Goal: Task Accomplishment & Management: Use online tool/utility

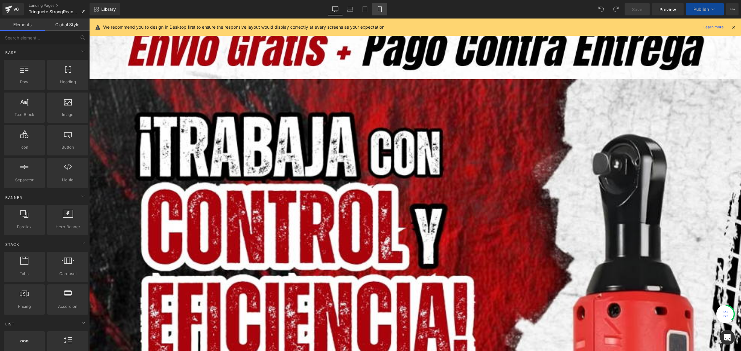
click at [381, 10] on icon at bounding box center [379, 9] width 3 height 6
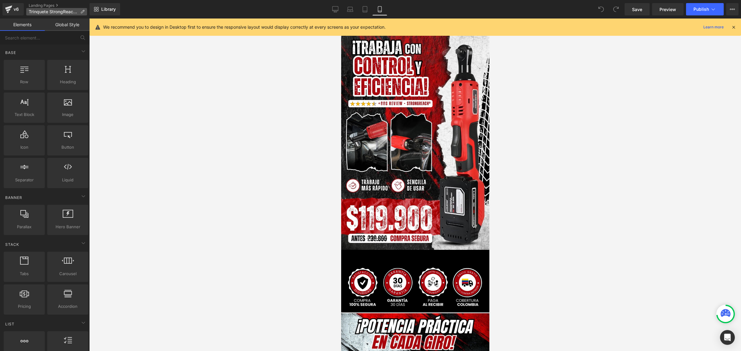
click at [33, 11] on span "Trinquete StrongReach®" at bounding box center [53, 11] width 49 height 5
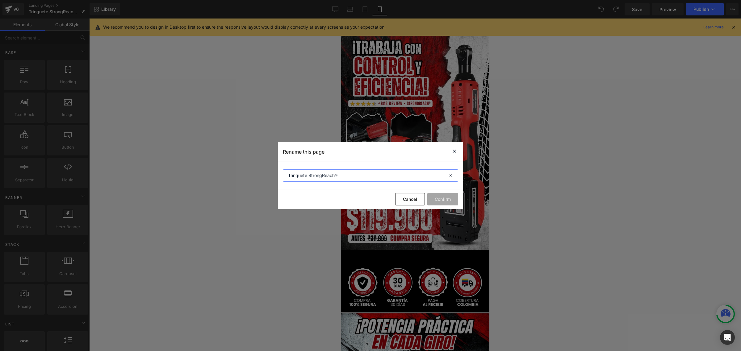
drag, startPoint x: 307, startPoint y: 175, endPoint x: 284, endPoint y: 171, distance: 23.4
click at [284, 171] on input "Trinquete StrongReach®" at bounding box center [370, 175] width 175 height 12
click at [456, 150] on icon at bounding box center [454, 152] width 7 height 8
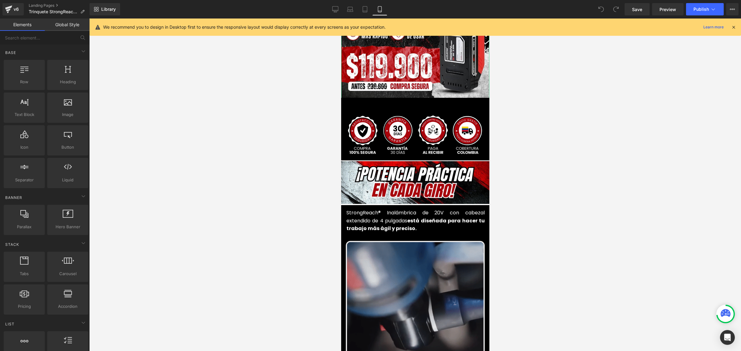
scroll to position [154, 0]
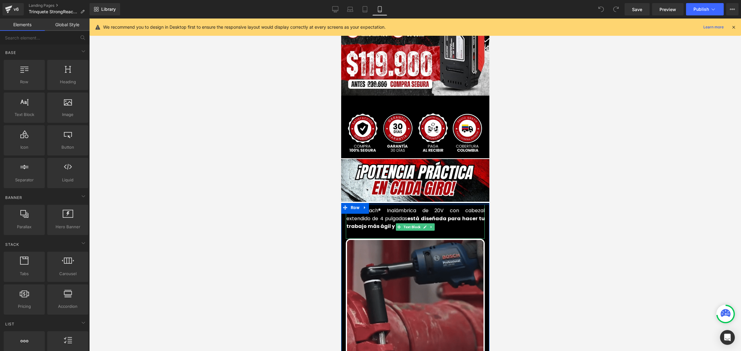
click at [356, 209] on font "StrongReach® Inalámbrica de 20V con cabezal extendido de 4 pulgadas" at bounding box center [415, 214] width 138 height 15
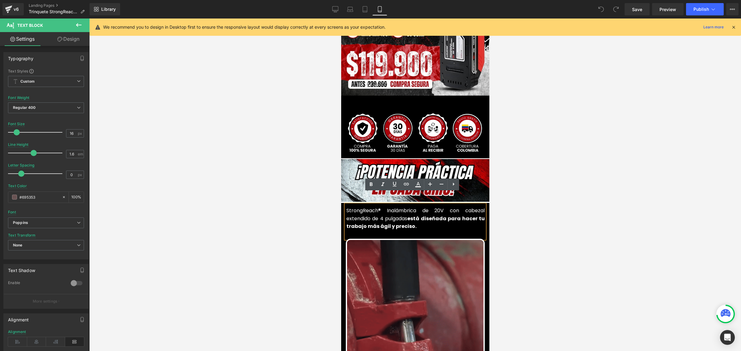
click at [346, 207] on font "StrongReach® Inalámbrica de 20V con cabezal extendido de 4 pulgadas" at bounding box center [415, 214] width 138 height 15
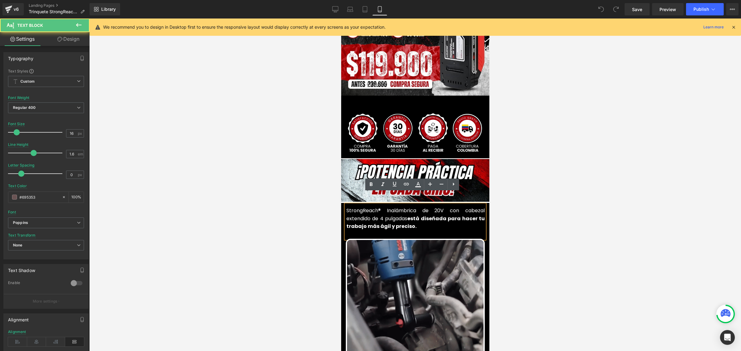
paste div
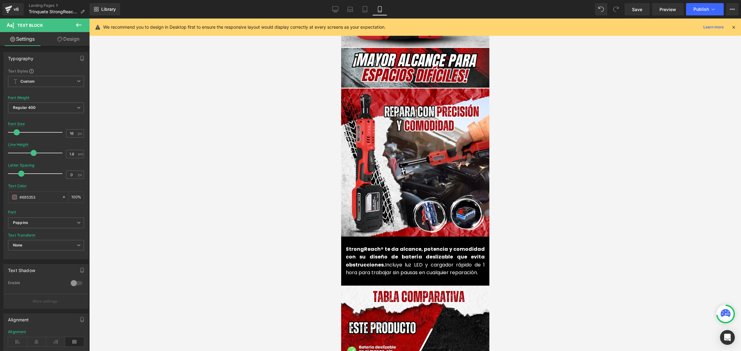
scroll to position [617, 0]
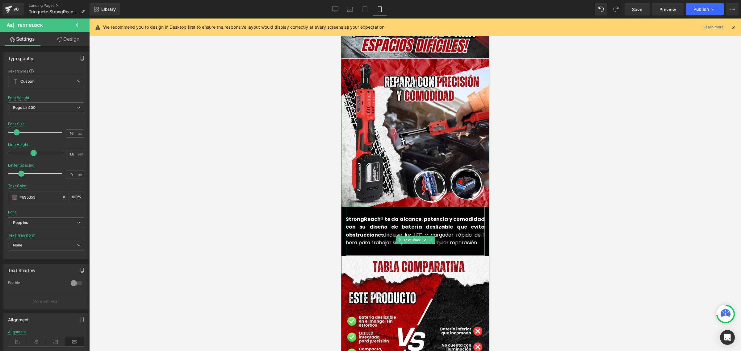
click at [381, 216] on font "StrongReach® te da alcance, potencia y comodidad con su diseño de batería desli…" at bounding box center [414, 227] width 139 height 23
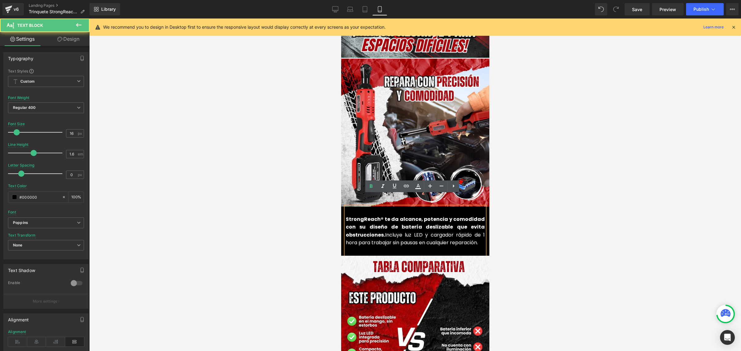
drag, startPoint x: 382, startPoint y: 206, endPoint x: 342, endPoint y: 207, distance: 40.1
click at [345, 207] on div "StrongReach® te da alcance, potencia y comodidad con su diseño de batería desli…" at bounding box center [414, 231] width 139 height 49
click at [346, 216] on font "StrongReach® te da alcance, potencia y comodidad con su diseño de batería desli…" at bounding box center [414, 227] width 139 height 23
drag, startPoint x: 382, startPoint y: 207, endPoint x: 345, endPoint y: 206, distance: 37.1
click at [345, 216] on font "StrongReach® te da alcance, potencia y comodidad con su diseño de batería desli…" at bounding box center [414, 227] width 139 height 23
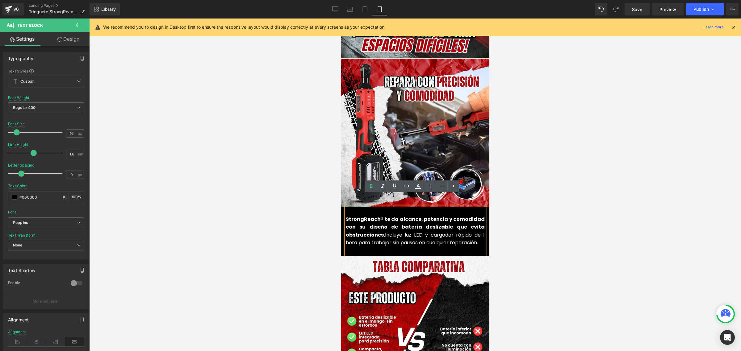
click at [364, 216] on font "StrongReach® te da alcance, potencia y comodidad con su diseño de batería desli…" at bounding box center [414, 227] width 139 height 23
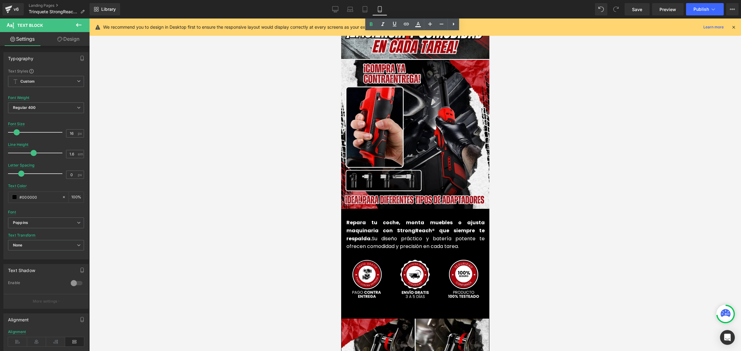
scroll to position [1389, 0]
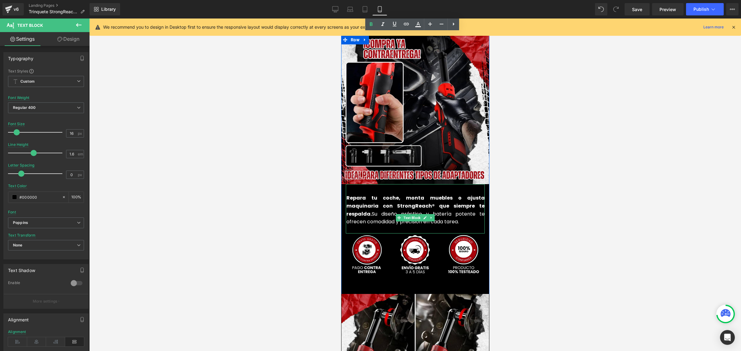
click at [388, 195] on font "Repara tu coche, monta muebles o ajusta maquinaria con StrongReach® que siempre…" at bounding box center [415, 205] width 138 height 23
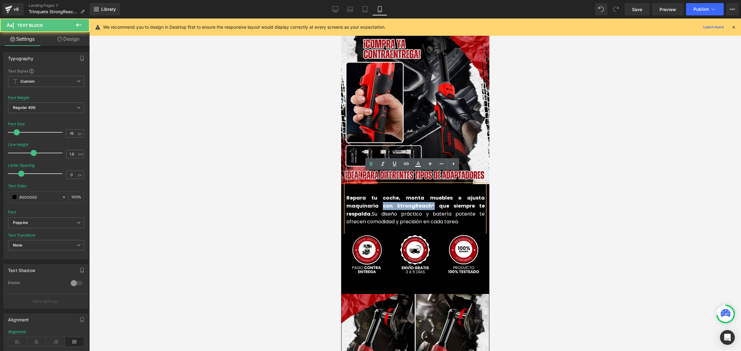
drag, startPoint x: 390, startPoint y: 194, endPoint x: 343, endPoint y: 194, distance: 46.3
click at [346, 194] on font "Repara tu coche, monta muebles o ajusta maquinaria con StrongReach® que siempre…" at bounding box center [415, 205] width 138 height 23
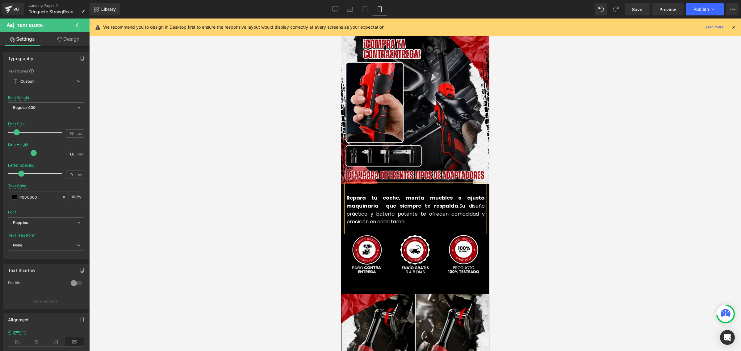
drag, startPoint x: 407, startPoint y: 194, endPoint x: 342, endPoint y: 191, distance: 64.9
click at [345, 191] on div "Repara tu coche, monta muebles o ajusta maquinaria que siempre te respalda. Su …" at bounding box center [414, 208] width 139 height 49
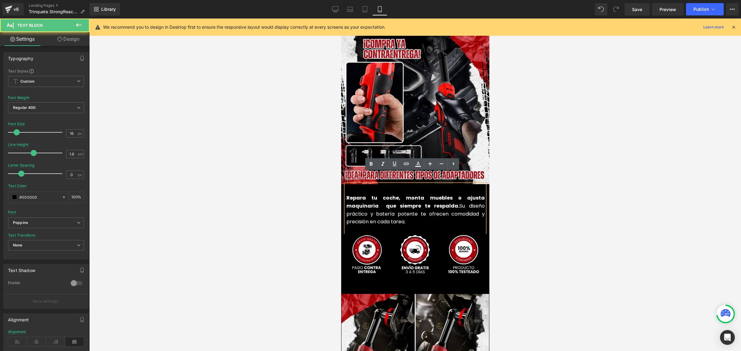
click at [354, 194] on font "Repara tu coche, monta muebles o ajusta maquinaria que siempre te respalda." at bounding box center [415, 201] width 138 height 15
drag, startPoint x: 406, startPoint y: 193, endPoint x: 343, endPoint y: 191, distance: 63.3
click at [346, 194] on font "Repara tu coche, monta muebles o ajusta maquinaria que siempre te respalda." at bounding box center [415, 201] width 138 height 15
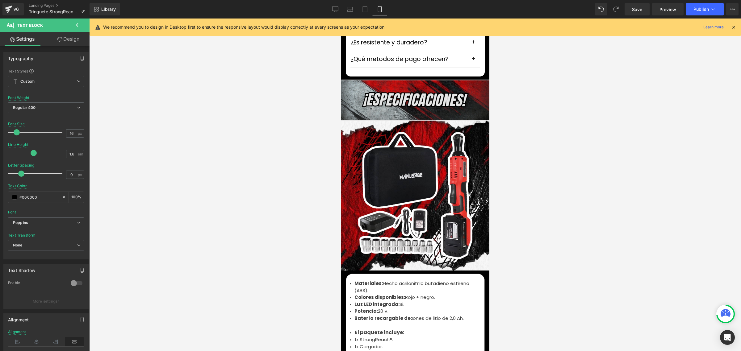
scroll to position [1929, 0]
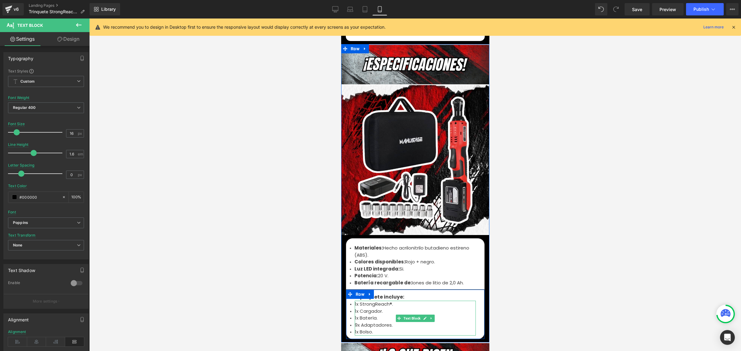
click at [358, 301] on font "1x StrongReach®." at bounding box center [373, 304] width 38 height 6
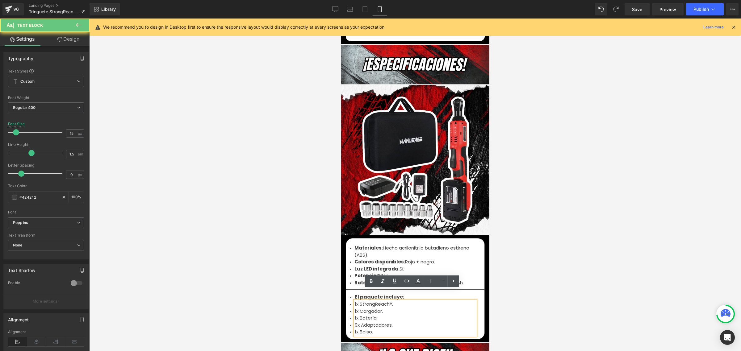
click at [358, 301] on font "1x StrongReach®." at bounding box center [373, 304] width 38 height 6
click at [357, 301] on font "1x StrongReach®." at bounding box center [373, 304] width 38 height 6
paste div
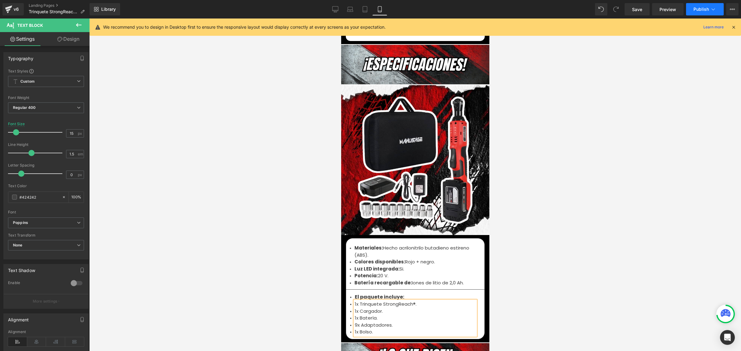
click at [700, 11] on span "Publish" at bounding box center [700, 9] width 15 height 5
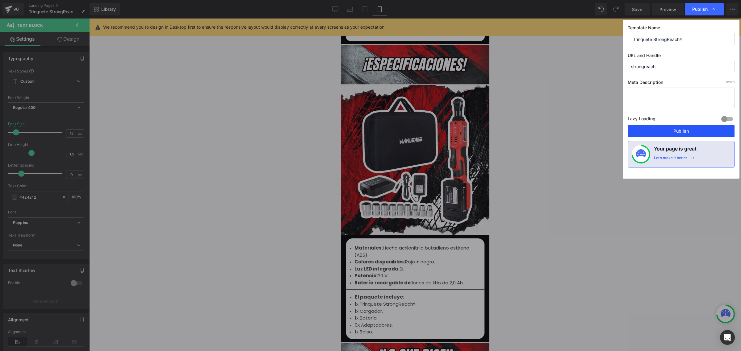
click at [679, 134] on button "Publish" at bounding box center [681, 131] width 107 height 12
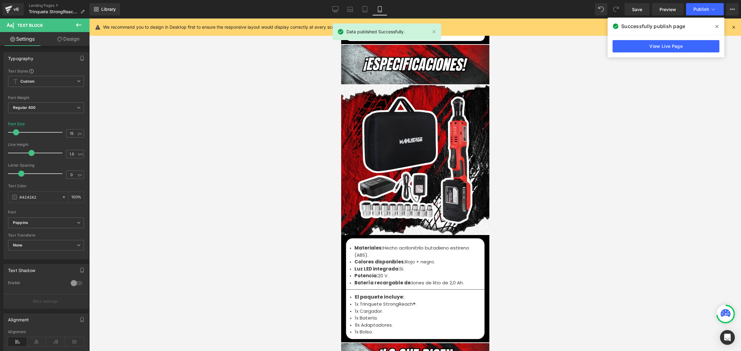
click at [718, 24] on icon at bounding box center [716, 26] width 3 height 5
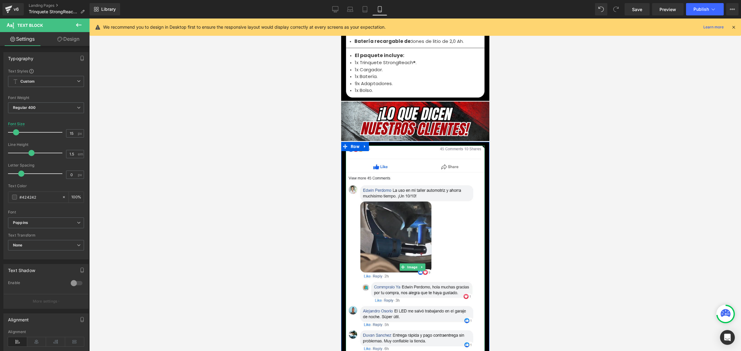
scroll to position [2083, 0]
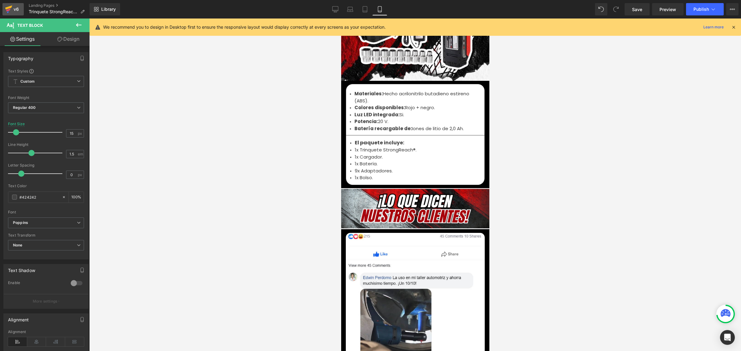
click at [15, 10] on div "v6" at bounding box center [16, 9] width 8 height 8
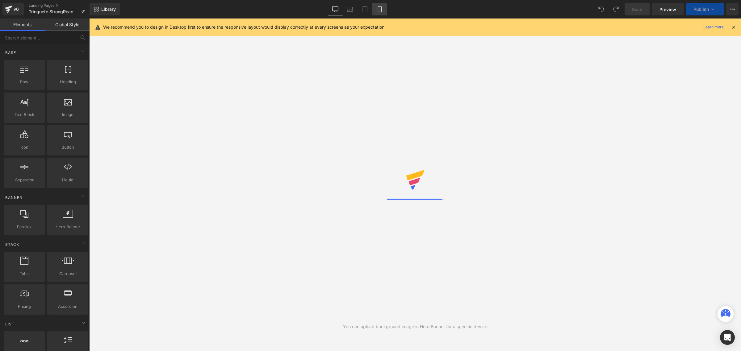
click at [380, 9] on icon at bounding box center [380, 9] width 6 height 6
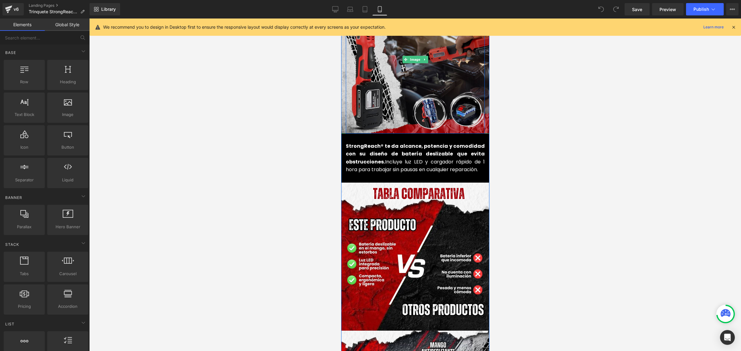
scroll to position [694, 0]
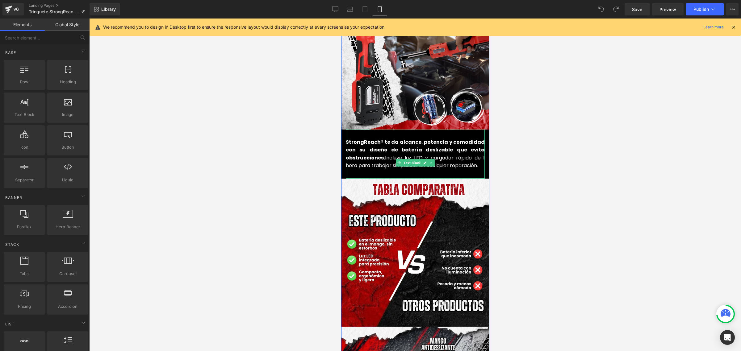
click at [452, 154] on font "Incluye luz LED y cargador rápido de 1 hora para trabajar sin pausas en cualqui…" at bounding box center [414, 161] width 139 height 15
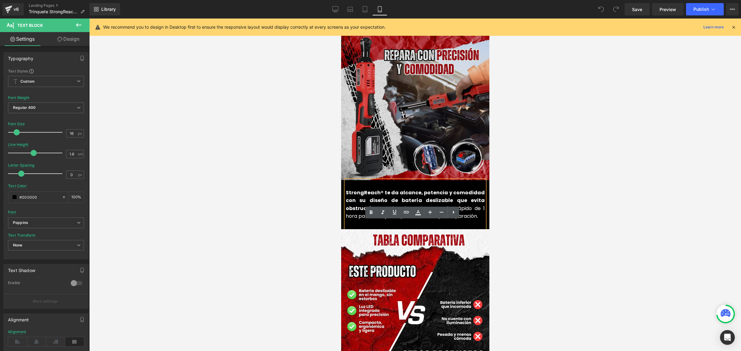
scroll to position [656, 0]
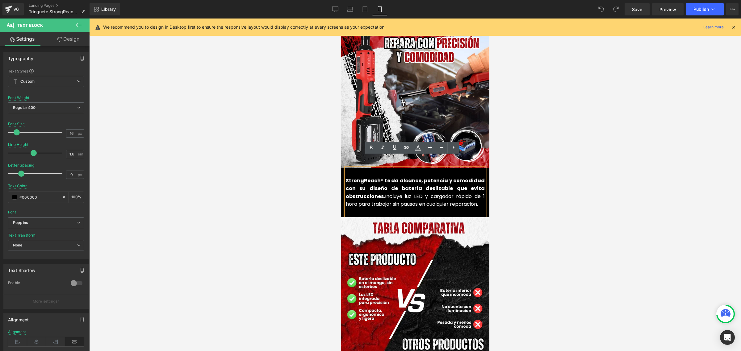
drag, startPoint x: 478, startPoint y: 194, endPoint x: 382, endPoint y: 181, distance: 96.8
click at [382, 193] on font "Incluye luz LED y cargador rápido de 1 hora para trabajar sin pausas en cualqui…" at bounding box center [414, 200] width 139 height 15
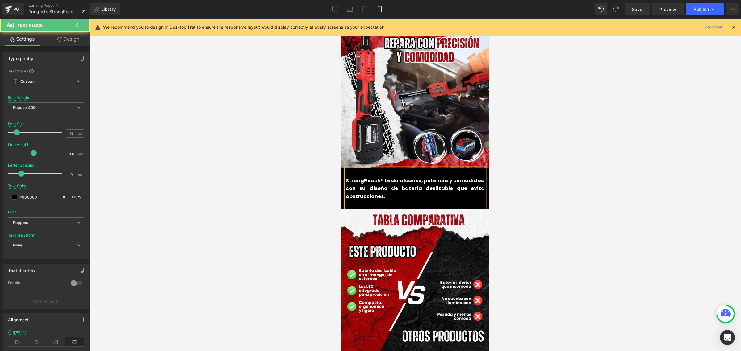
click at [405, 187] on p "StrongReach® te da alcance, potencia y comodidad con su diseño de batería desli…" at bounding box center [414, 189] width 139 height 24
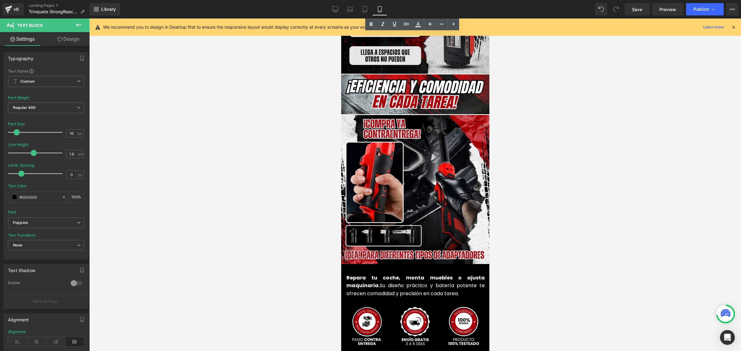
scroll to position [1312, 0]
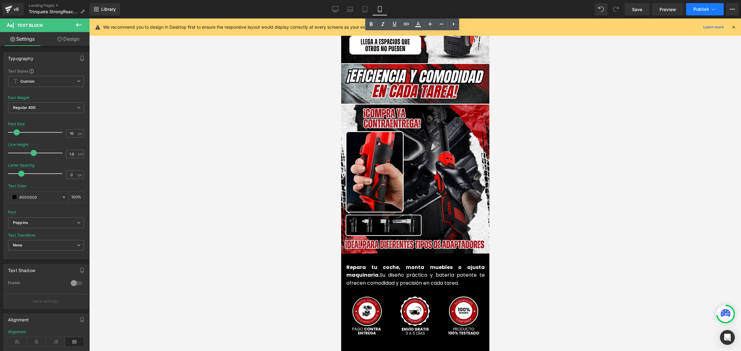
click at [706, 11] on span "Publish" at bounding box center [700, 9] width 15 height 5
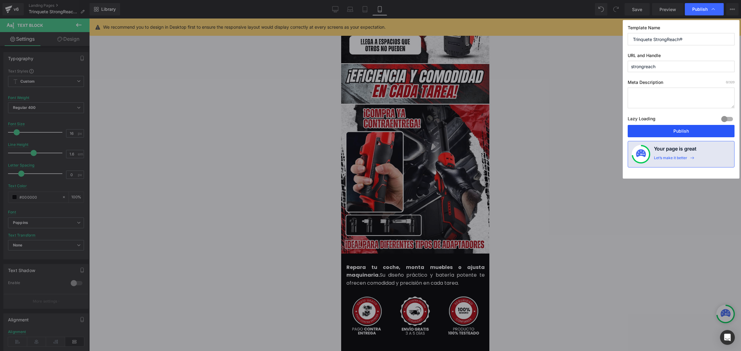
click at [689, 129] on button "Publish" at bounding box center [681, 131] width 107 height 12
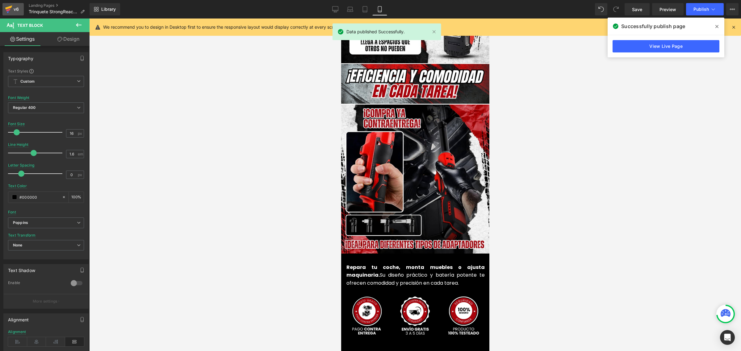
click at [14, 10] on div "v6" at bounding box center [16, 9] width 8 height 8
